Goal: Task Accomplishment & Management: Manage account settings

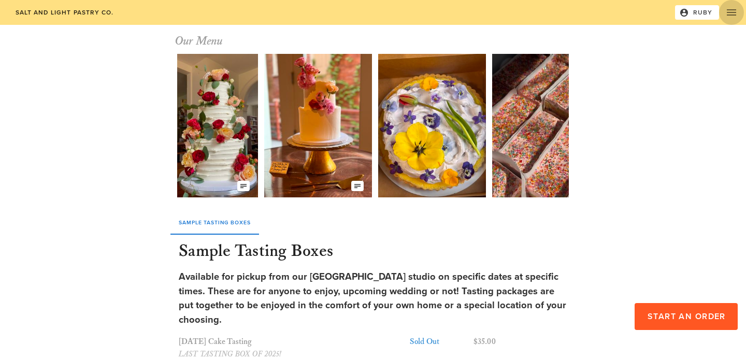
click at [736, 8] on icon "button" at bounding box center [731, 12] width 12 height 12
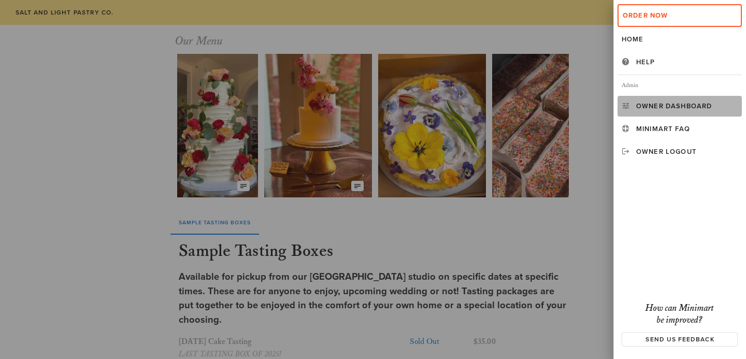
click at [700, 106] on div "Owner Dashboard" at bounding box center [687, 106] width 102 height 8
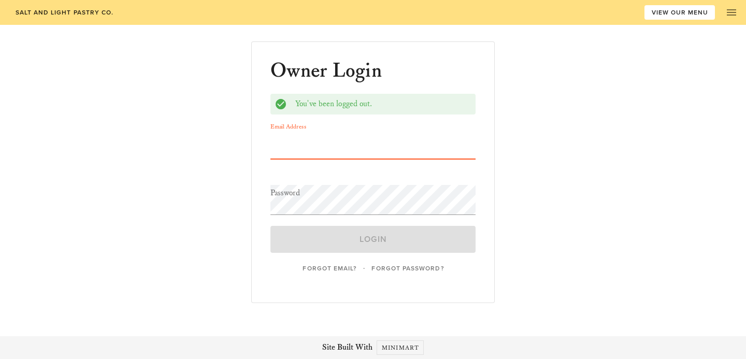
type input "[EMAIL_ADDRESS][DOMAIN_NAME]"
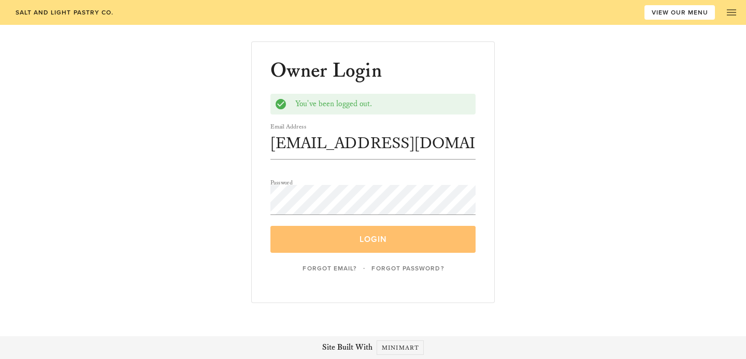
click at [363, 244] on span "Login" at bounding box center [372, 239] width 181 height 10
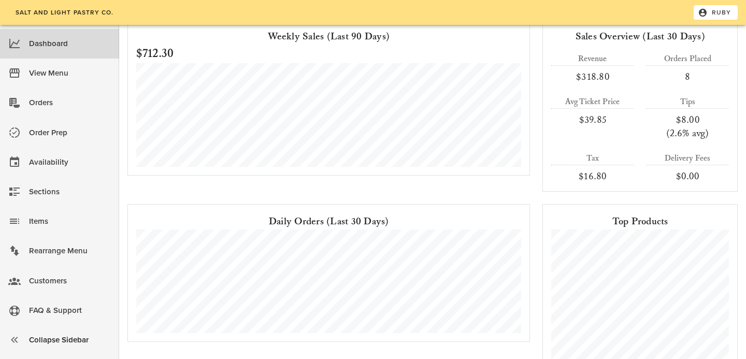
scroll to position [85, 0]
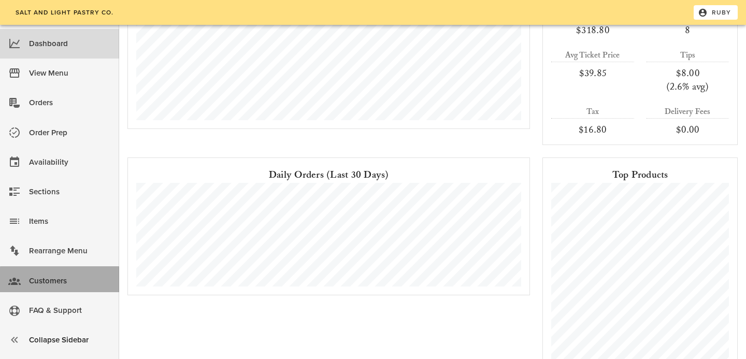
click at [34, 283] on div "Customers" at bounding box center [70, 281] width 82 height 17
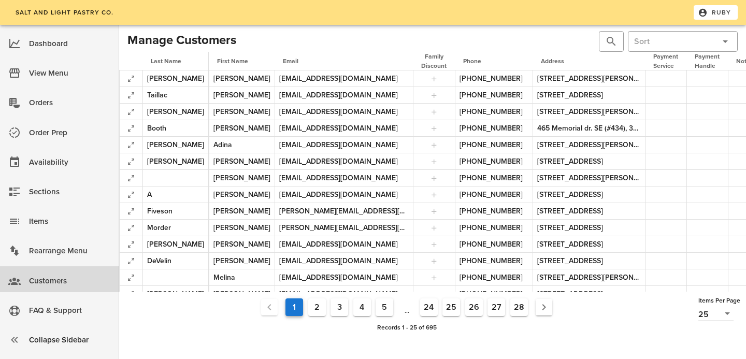
click at [553, 304] on li "Pagination Navigation" at bounding box center [544, 307] width 27 height 22
click at [546, 307] on icon "Next page" at bounding box center [544, 307] width 12 height 12
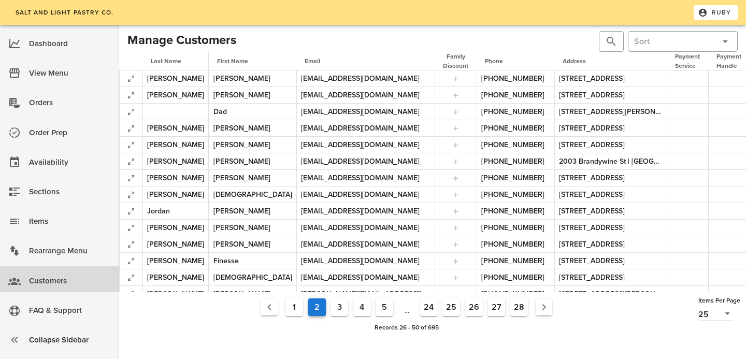
click at [261, 305] on button "Previous page" at bounding box center [269, 307] width 17 height 17
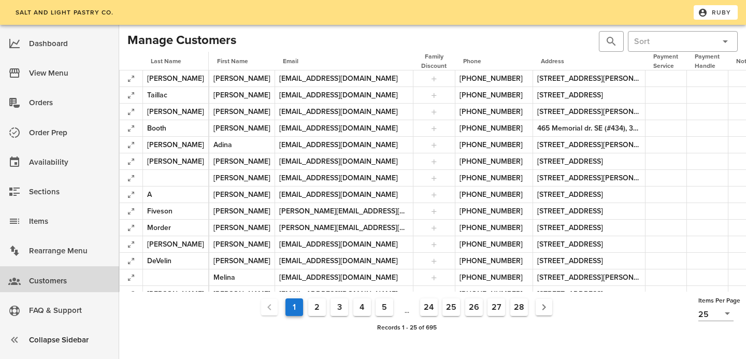
click at [159, 38] on h2 "Manage Customers" at bounding box center [181, 40] width 109 height 19
click at [488, 37] on div "​ ​" at bounding box center [586, 41] width 307 height 25
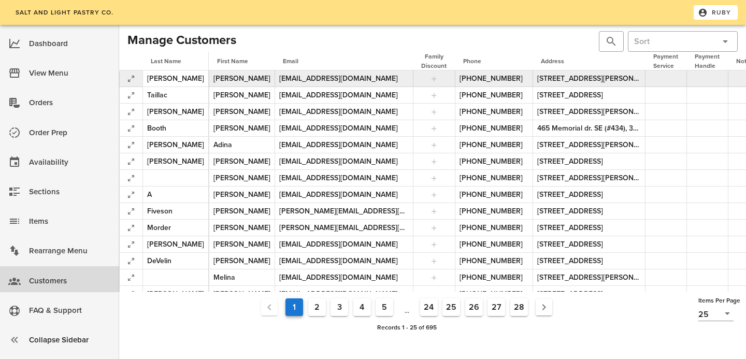
click at [728, 79] on td at bounding box center [745, 78] width 34 height 17
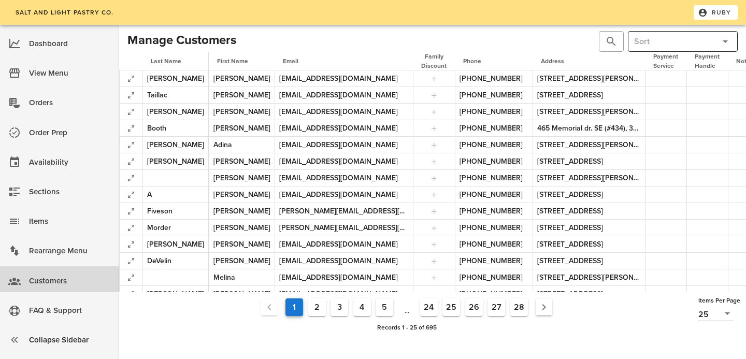
click at [675, 38] on input "text" at bounding box center [674, 41] width 81 height 17
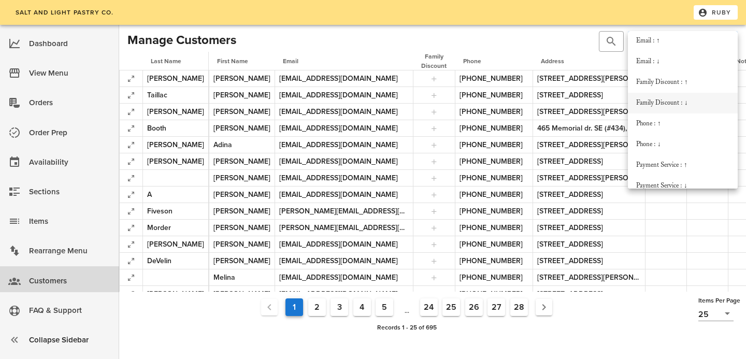
scroll to position [141, 0]
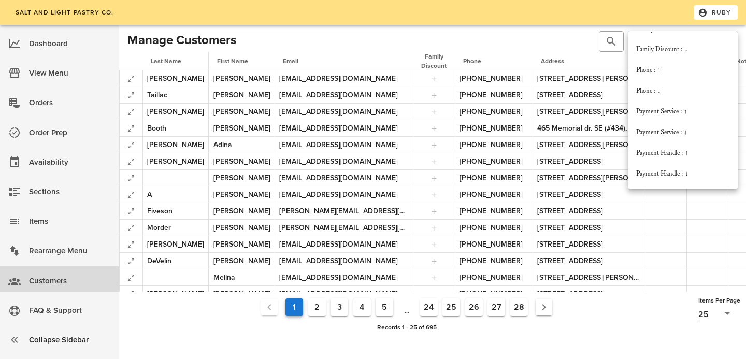
click at [540, 48] on div "​ ​" at bounding box center [586, 41] width 307 height 25
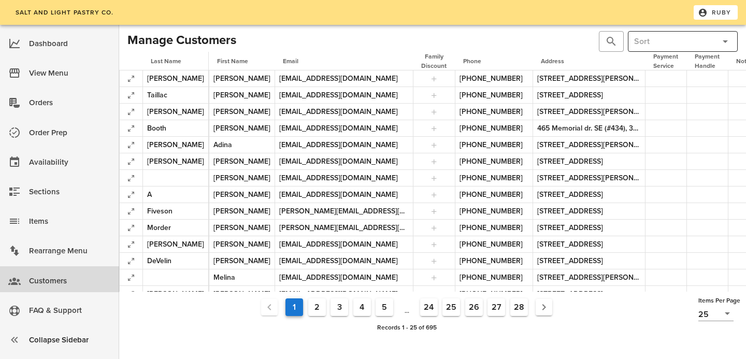
click at [718, 36] on div at bounding box center [724, 41] width 15 height 12
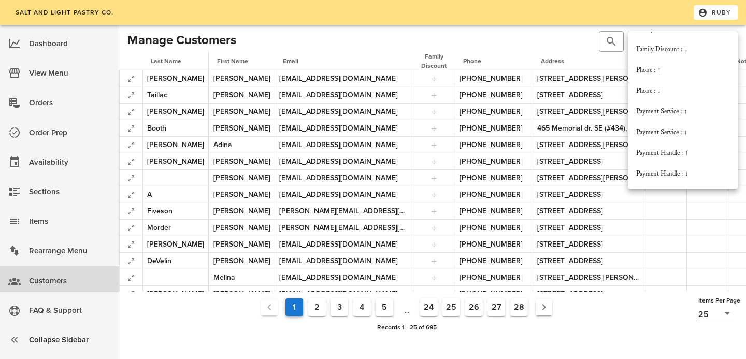
click at [653, 317] on ul "1 2 3 4 5 ... 24 25 26 27 28" at bounding box center [406, 307] width 575 height 23
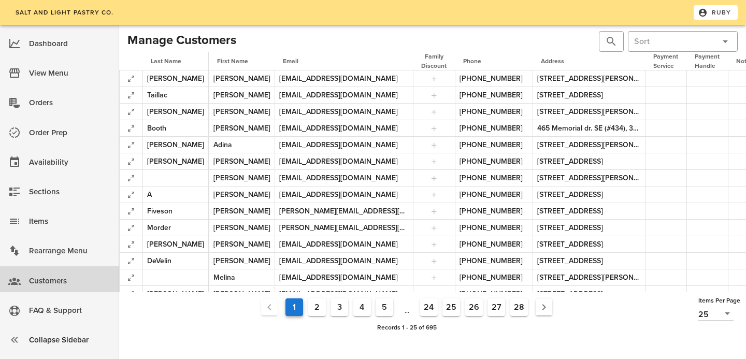
click at [716, 313] on input "text" at bounding box center [715, 313] width 8 height 13
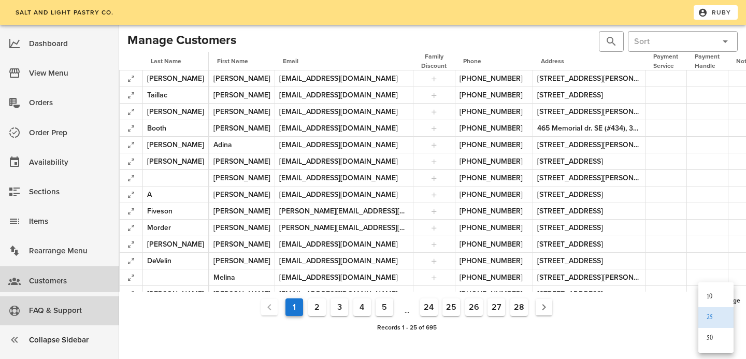
click at [55, 306] on div "FAQ & Support" at bounding box center [70, 310] width 82 height 17
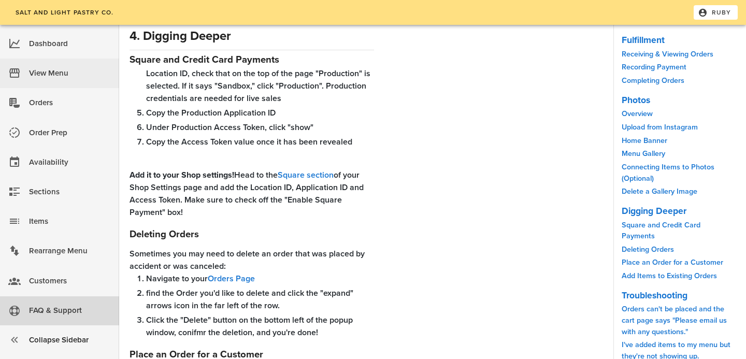
scroll to position [2641, 0]
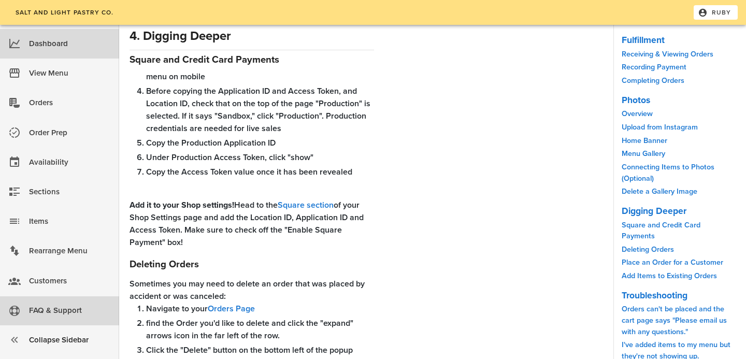
click at [77, 50] on div "Dashboard" at bounding box center [70, 43] width 82 height 17
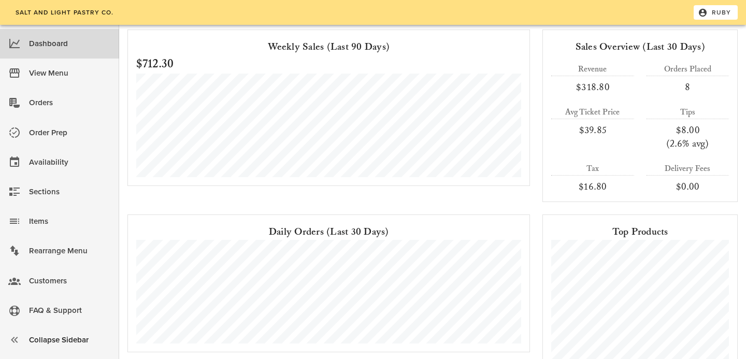
scroll to position [102, 0]
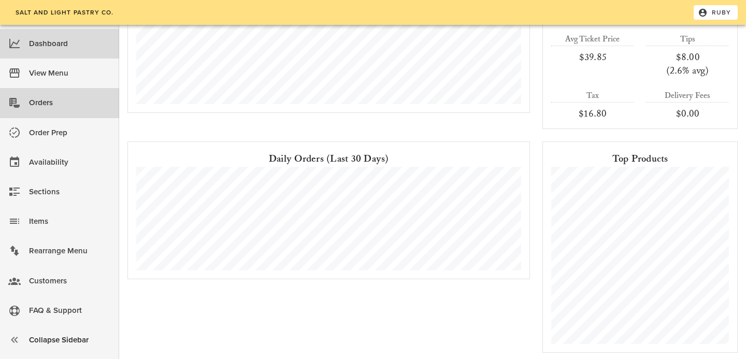
click at [82, 99] on div "Orders" at bounding box center [70, 102] width 82 height 17
